Goal: Find specific page/section: Find specific page/section

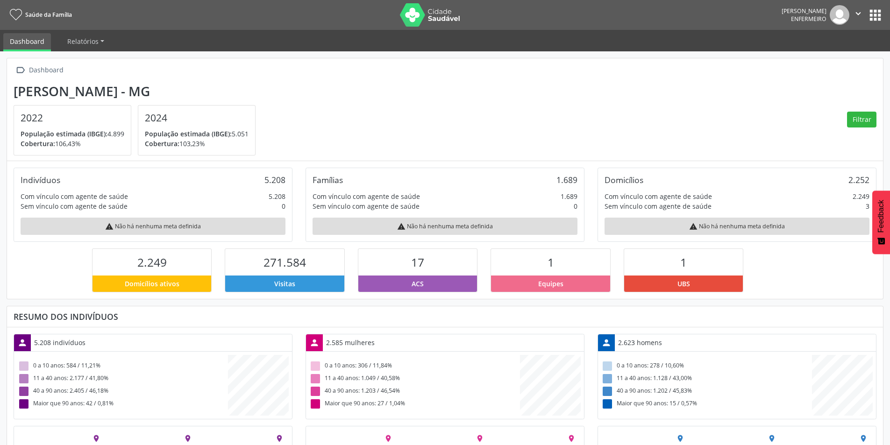
scroll to position [155, 292]
click at [874, 12] on button "apps" at bounding box center [875, 15] width 16 height 16
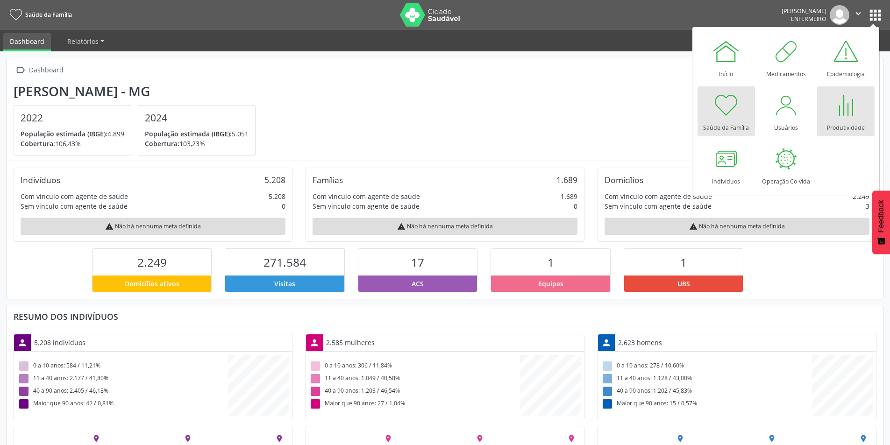
click at [842, 112] on div at bounding box center [846, 105] width 28 height 28
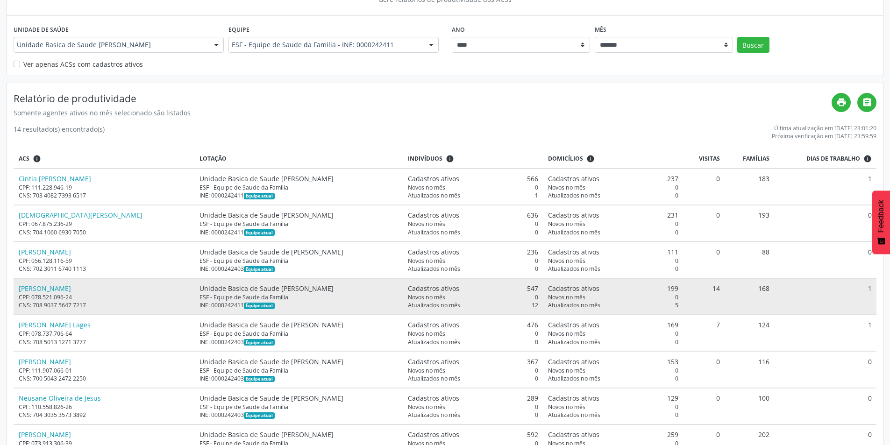
scroll to position [93, 0]
click at [57, 289] on link "Josiany Aparecida Miranda" at bounding box center [45, 288] width 52 height 9
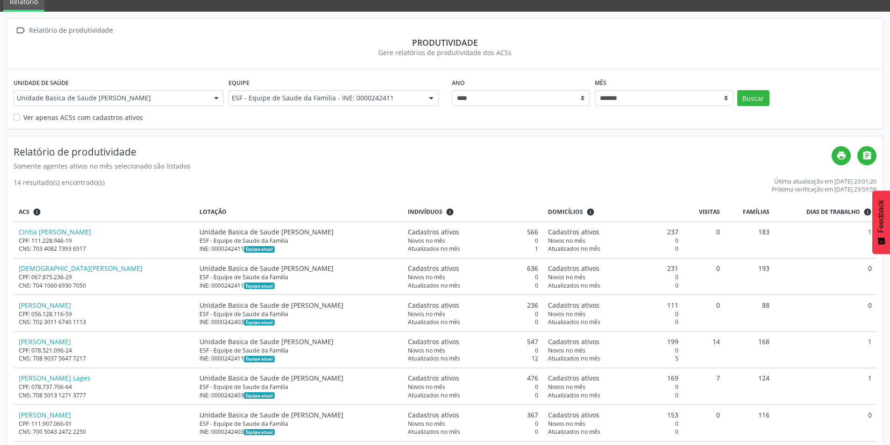
scroll to position [0, 0]
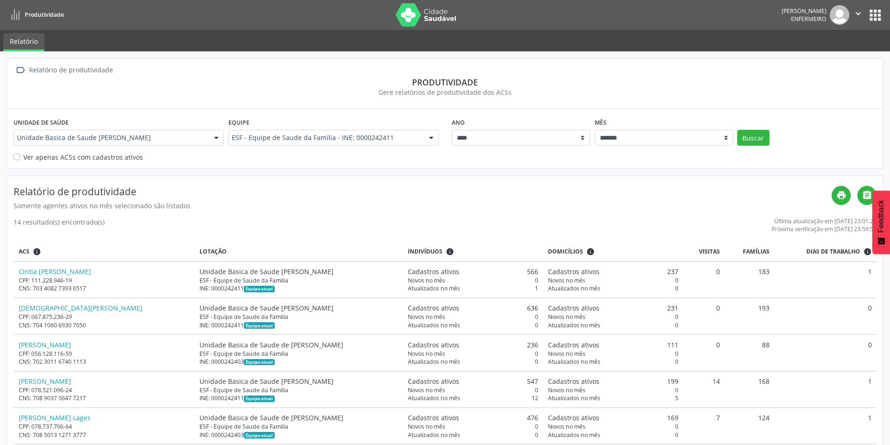
click at [861, 10] on icon "" at bounding box center [858, 13] width 10 height 10
click at [816, 58] on link "Sair" at bounding box center [834, 56] width 64 height 13
